Goal: Task Accomplishment & Management: Use online tool/utility

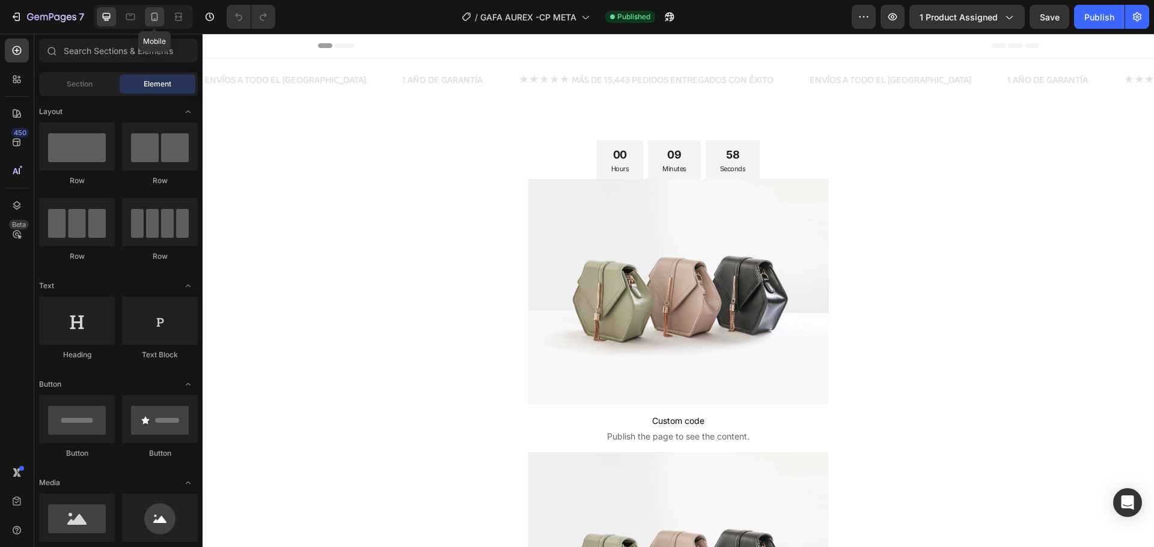
click at [156, 21] on icon at bounding box center [154, 17] width 12 height 12
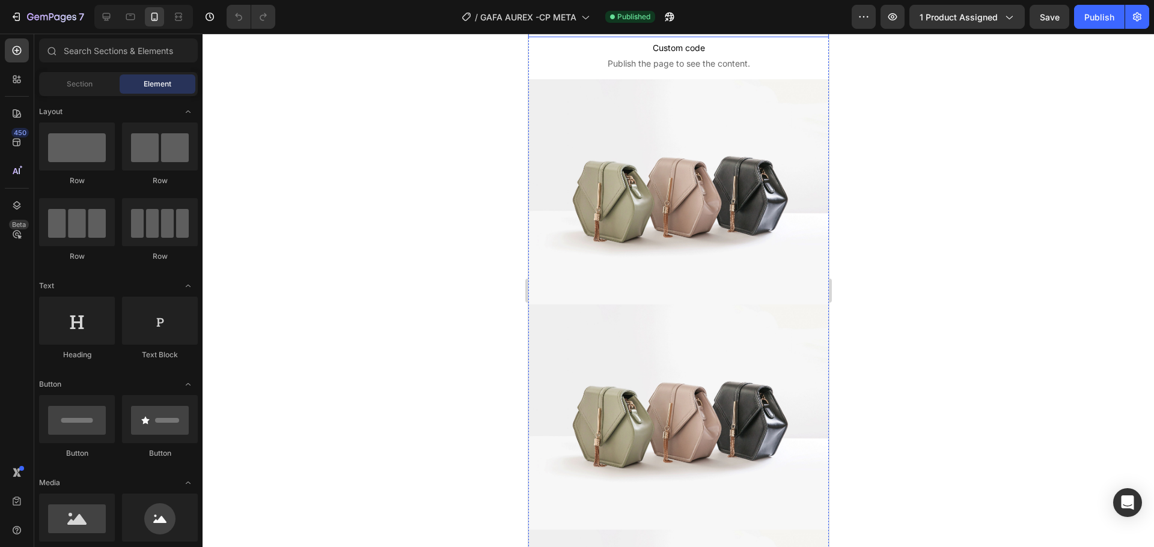
scroll to position [361, 0]
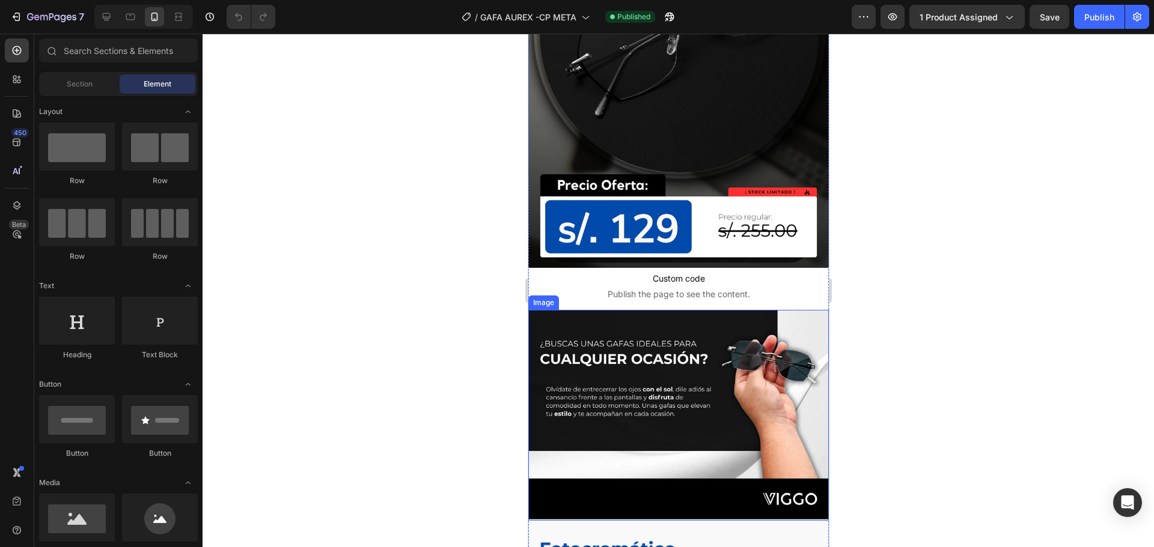
click at [695, 363] on img at bounding box center [678, 415] width 300 height 211
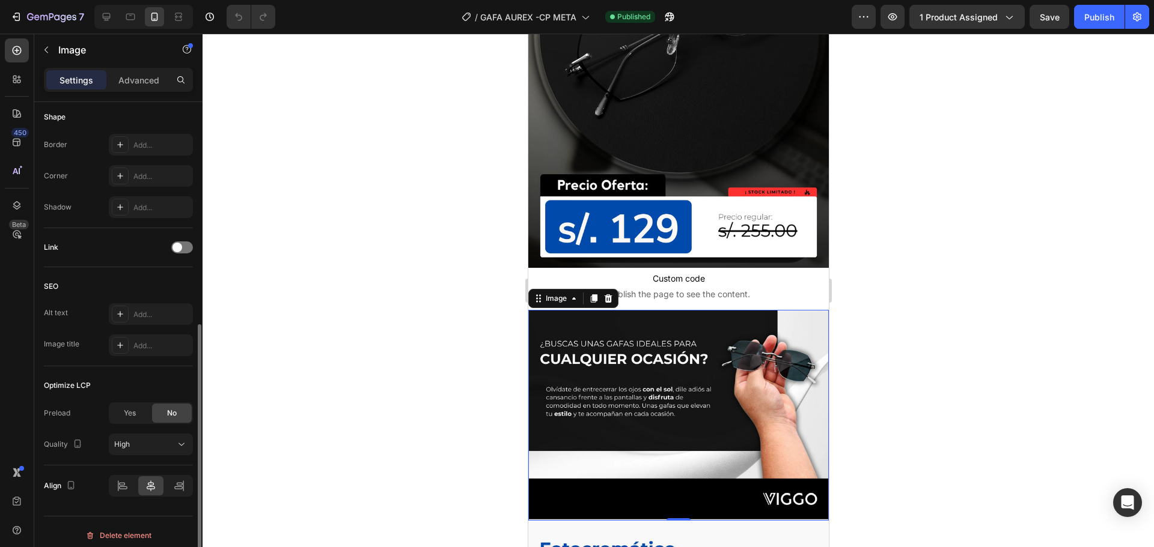
scroll to position [428, 0]
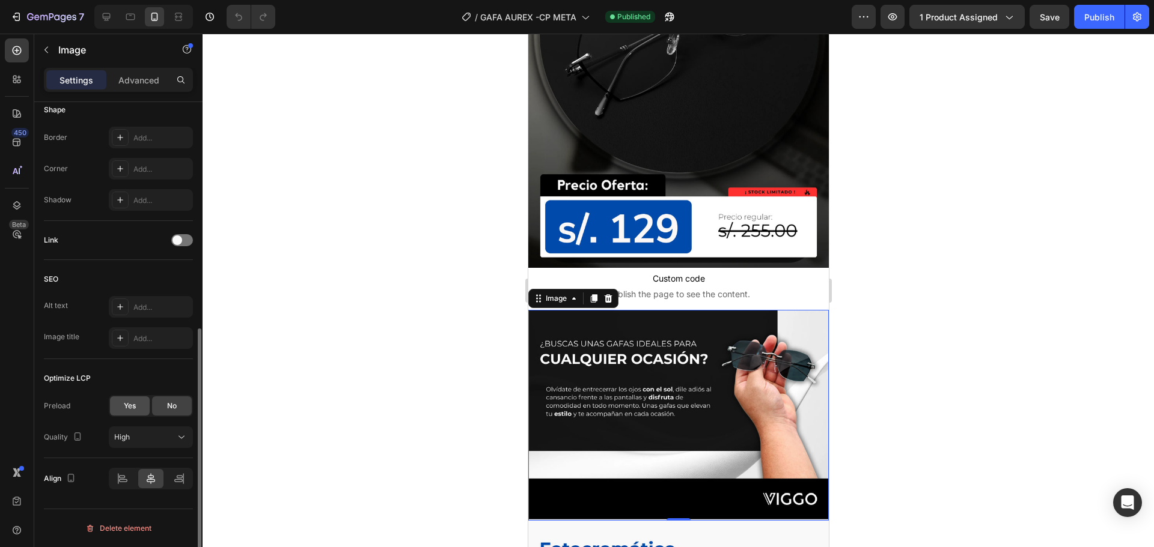
click at [125, 407] on span "Yes" at bounding box center [130, 406] width 12 height 11
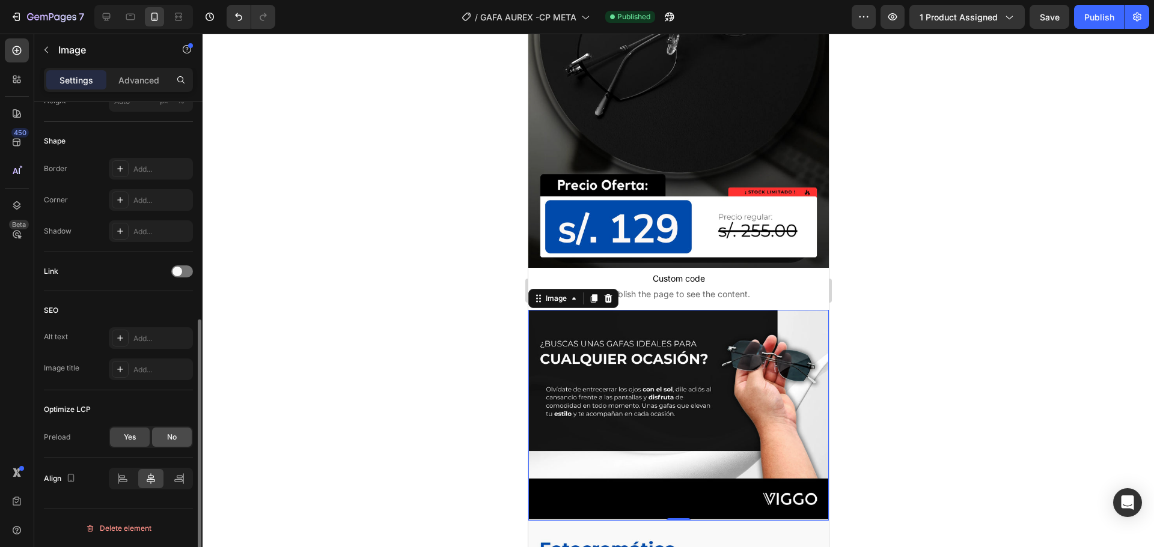
click at [160, 438] on div "No" at bounding box center [172, 437] width 40 height 19
click at [157, 467] on div "High" at bounding box center [144, 468] width 61 height 11
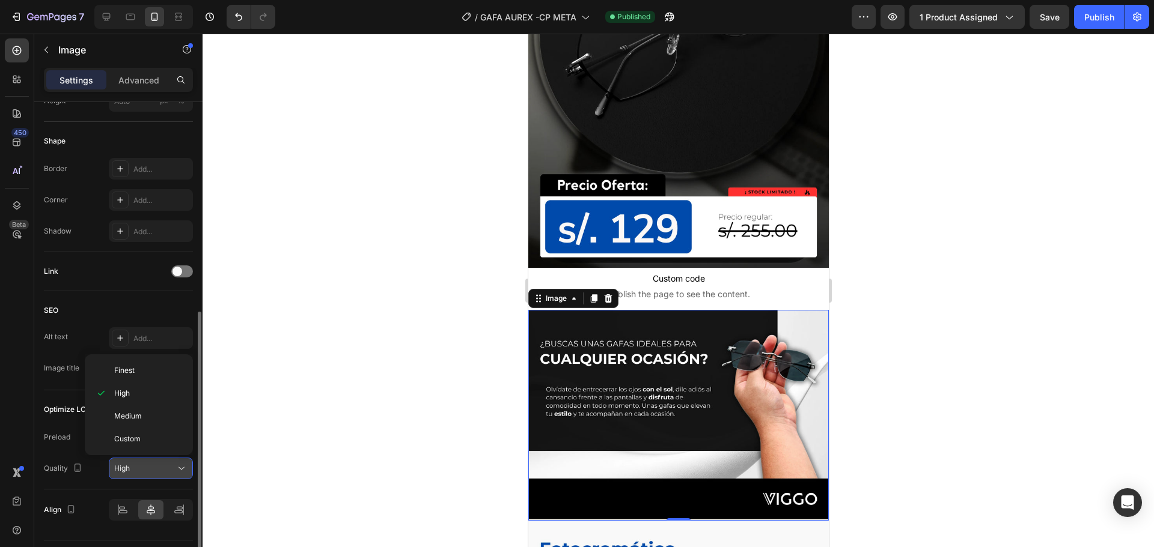
click at [160, 459] on button "High" at bounding box center [151, 469] width 84 height 22
click at [150, 474] on div "High" at bounding box center [150, 469] width 73 height 12
click at [360, 391] on div at bounding box center [678, 291] width 951 height 514
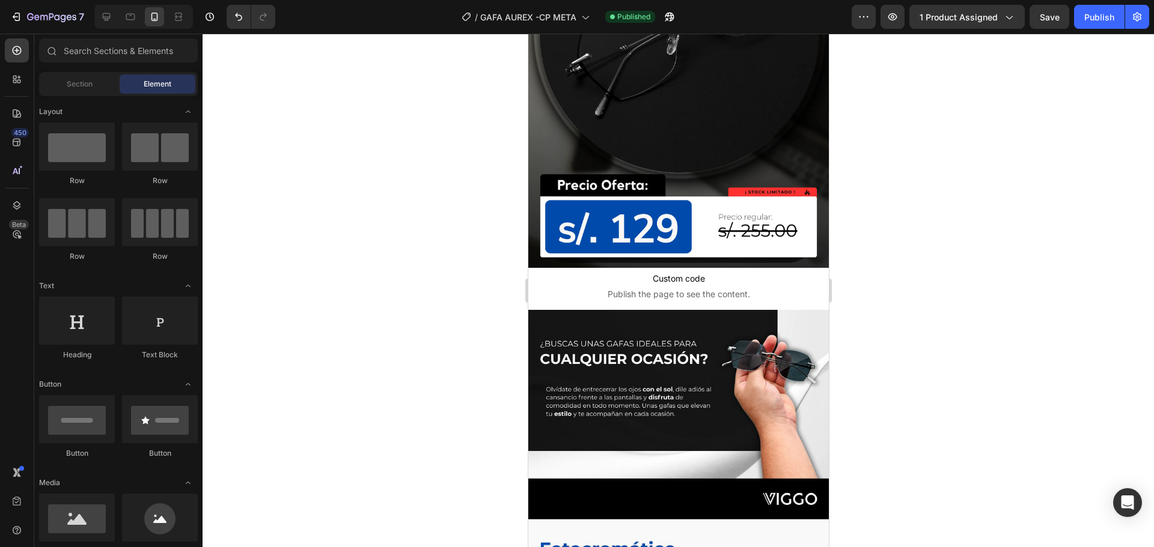
click at [677, 367] on img at bounding box center [678, 415] width 300 height 211
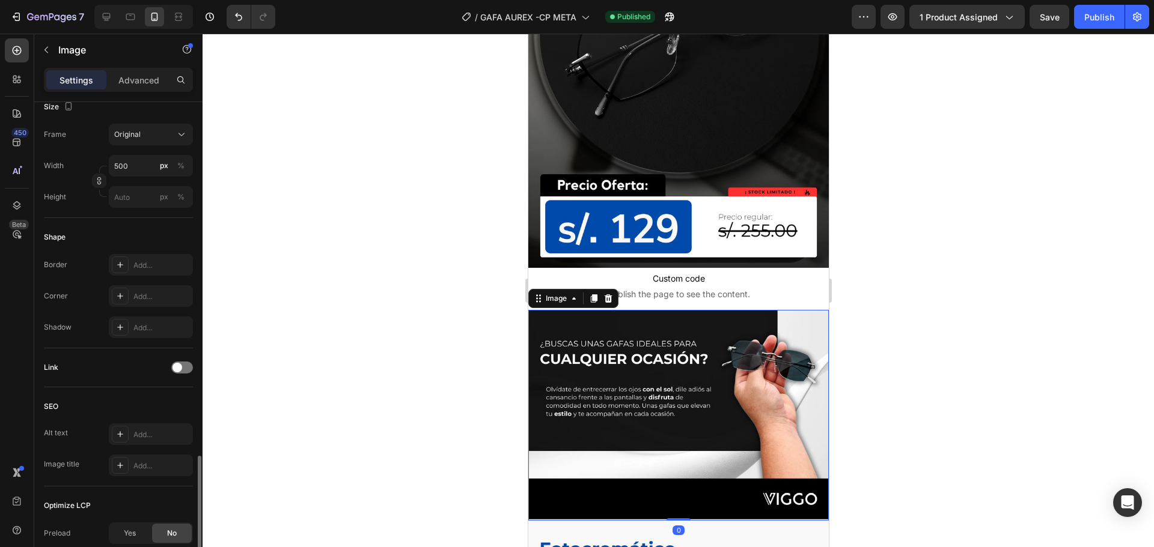
scroll to position [428, 0]
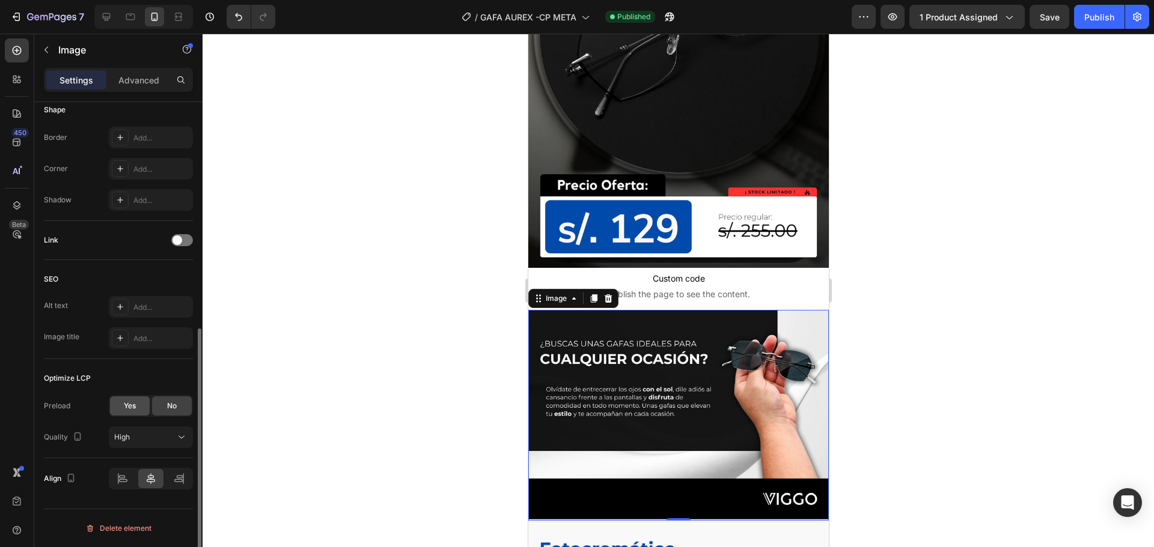
click at [115, 405] on div "Yes" at bounding box center [130, 406] width 40 height 19
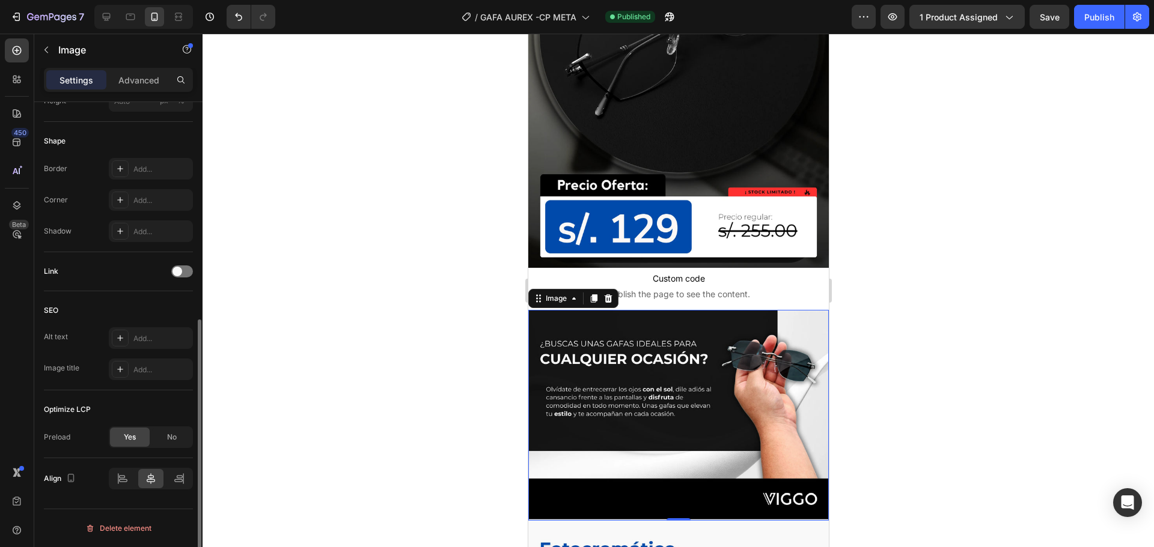
scroll to position [397, 0]
click at [1096, 23] on div "Publish" at bounding box center [1099, 17] width 30 height 13
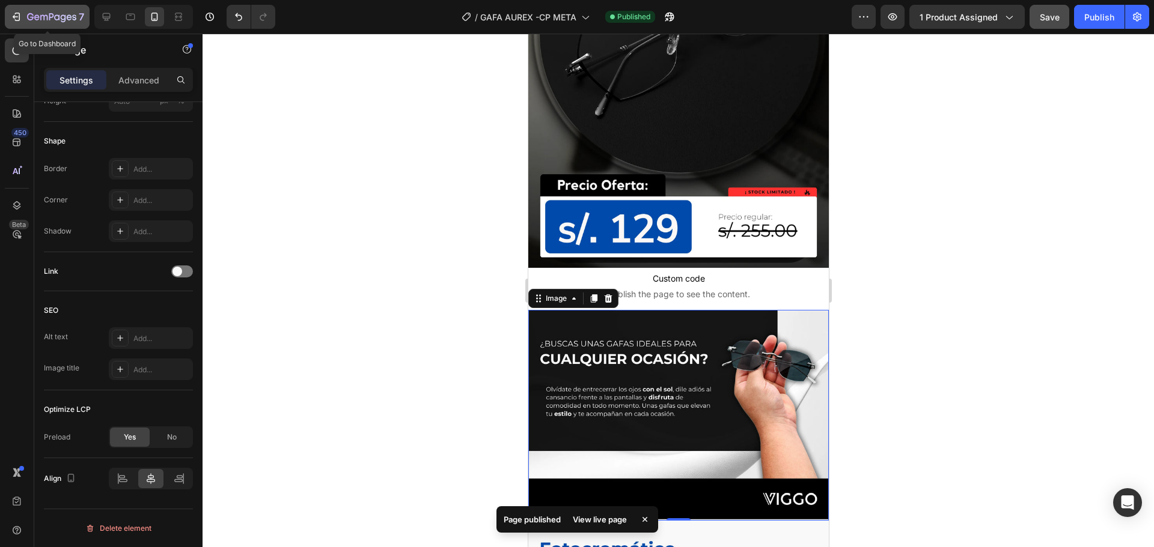
click at [48, 10] on div "7" at bounding box center [55, 17] width 57 height 14
